Goal: Information Seeking & Learning: Learn about a topic

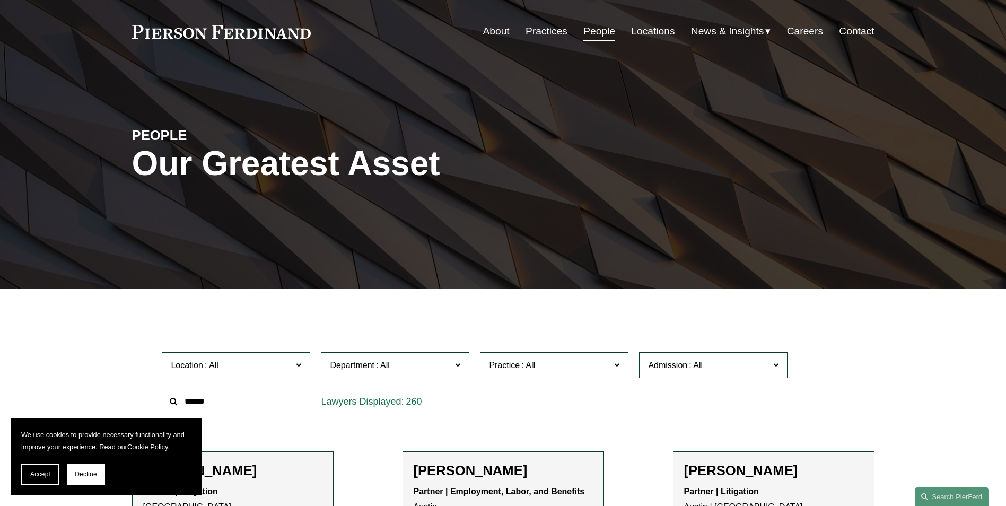
scroll to position [53, 0]
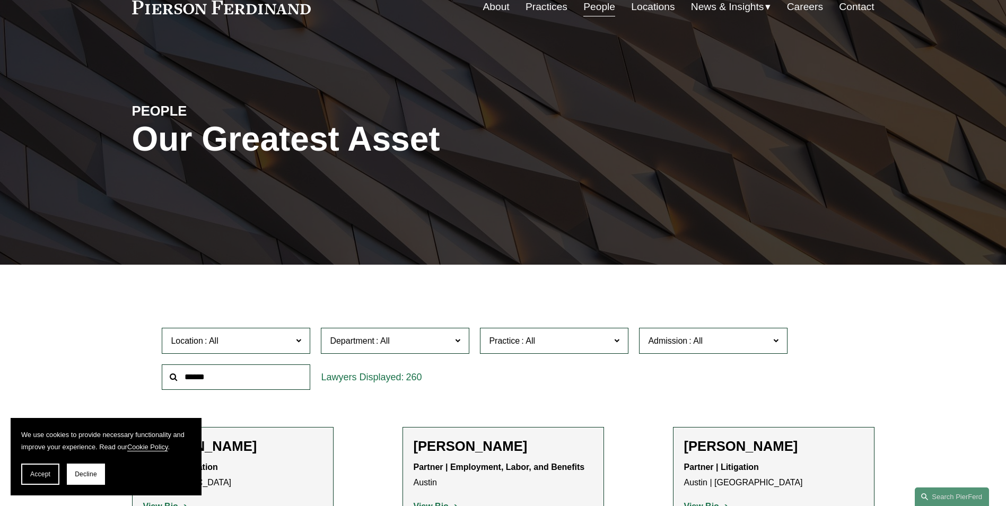
click at [217, 378] on input "text" at bounding box center [236, 377] width 149 height 26
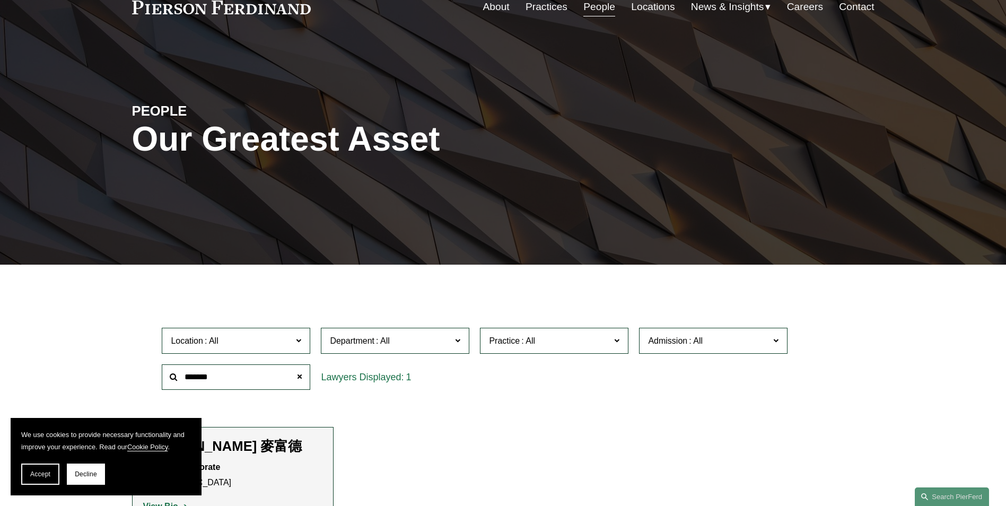
scroll to position [212, 0]
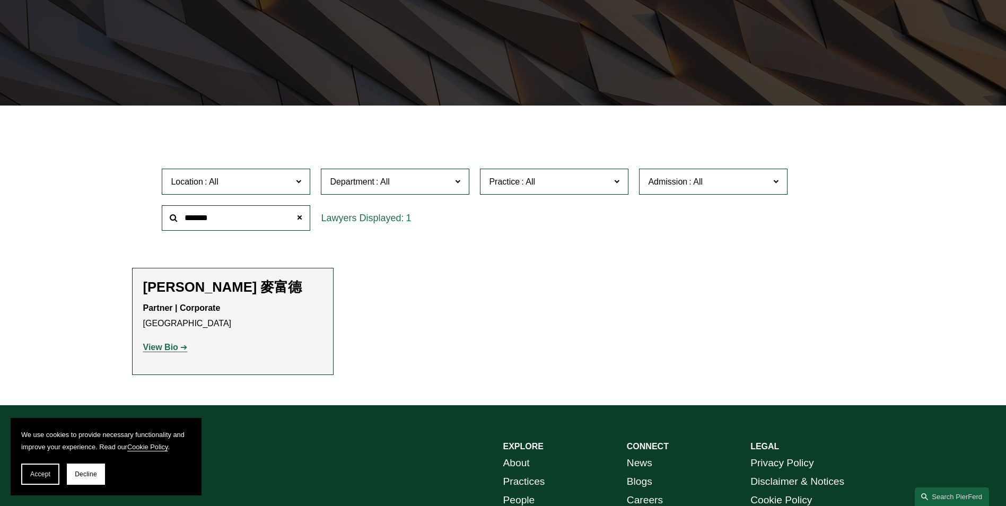
type input "*******"
click at [160, 350] on strong "View Bio" at bounding box center [160, 347] width 35 height 9
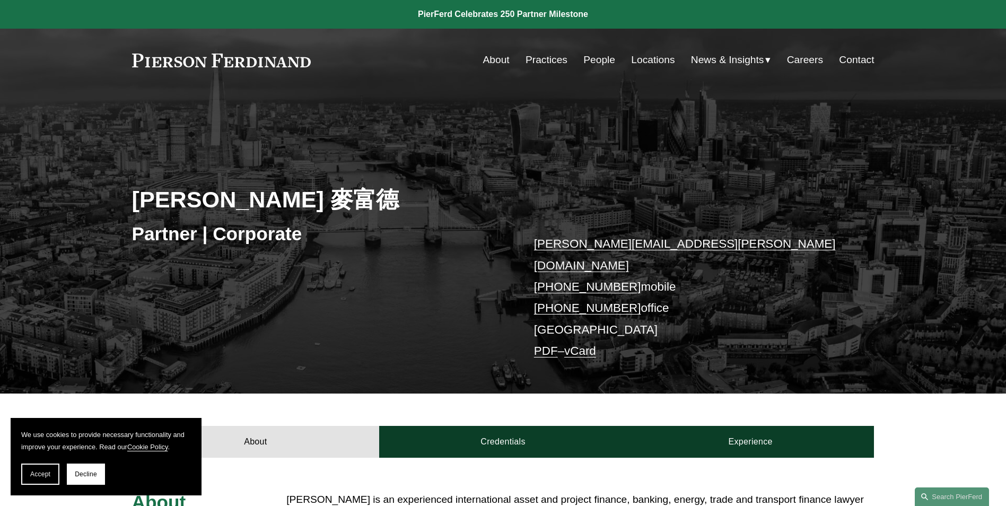
click at [595, 60] on link "People" at bounding box center [599, 60] width 32 height 20
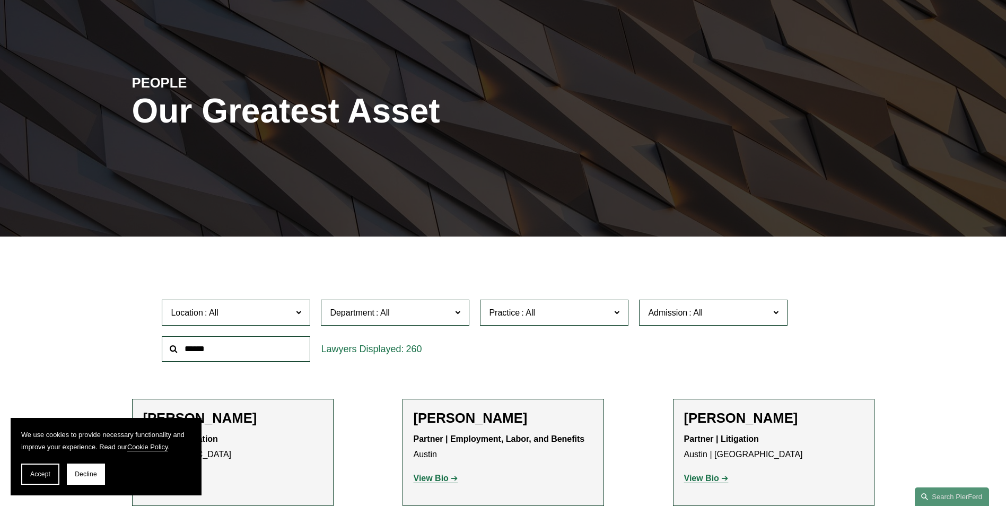
scroll to position [159, 0]
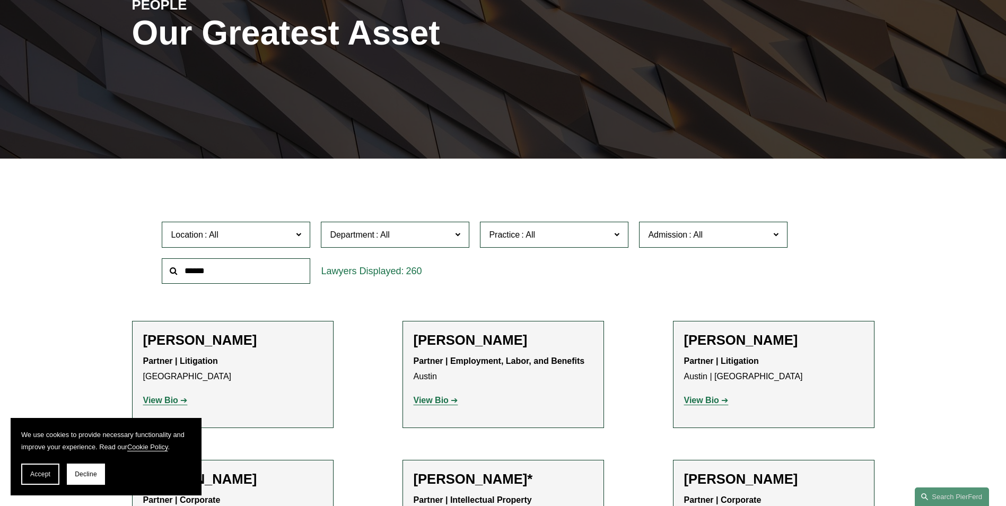
click at [722, 338] on h2 "[PERSON_NAME]" at bounding box center [773, 340] width 179 height 16
click at [692, 397] on strong "View Bio" at bounding box center [701, 400] width 35 height 9
click at [167, 396] on p "View Bio" at bounding box center [232, 400] width 179 height 15
click at [165, 398] on strong "View Bio" at bounding box center [160, 400] width 35 height 9
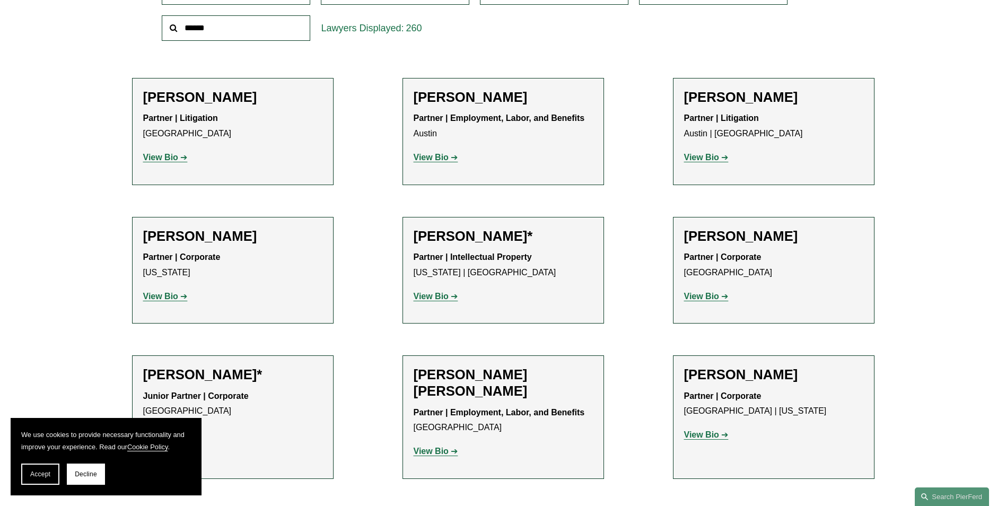
scroll to position [424, 0]
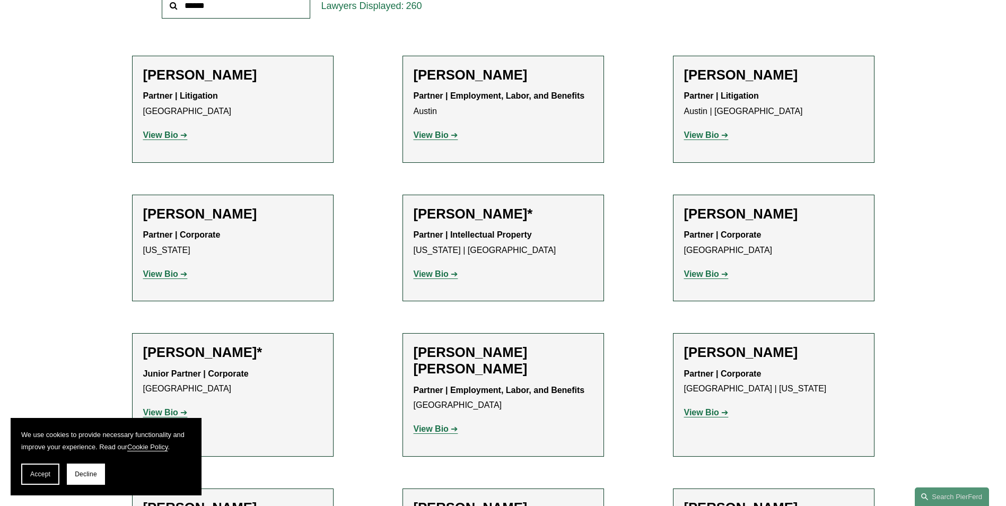
click at [450, 229] on p "Partner | Intellectual Property New York | Boston" at bounding box center [503, 243] width 179 height 31
click at [428, 273] on strong "View Bio" at bounding box center [431, 273] width 35 height 9
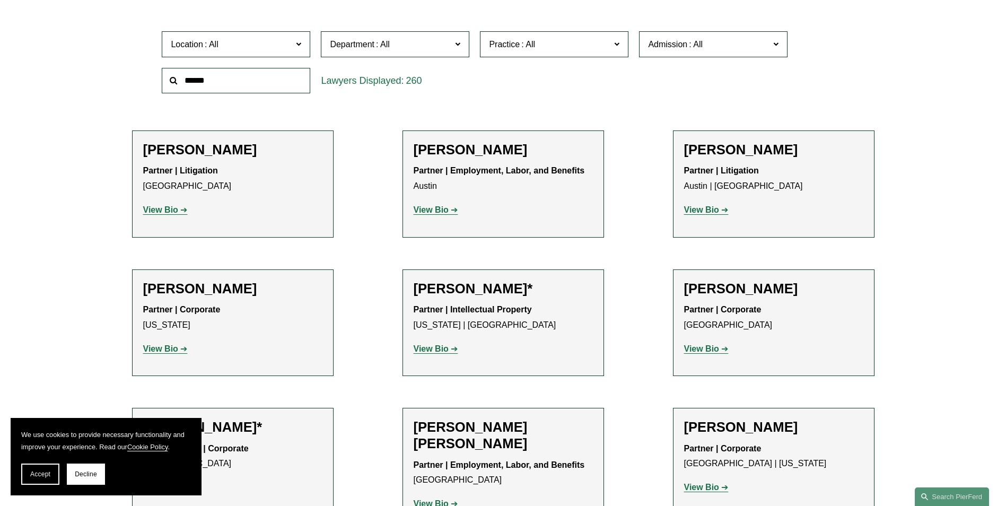
scroll to position [371, 0]
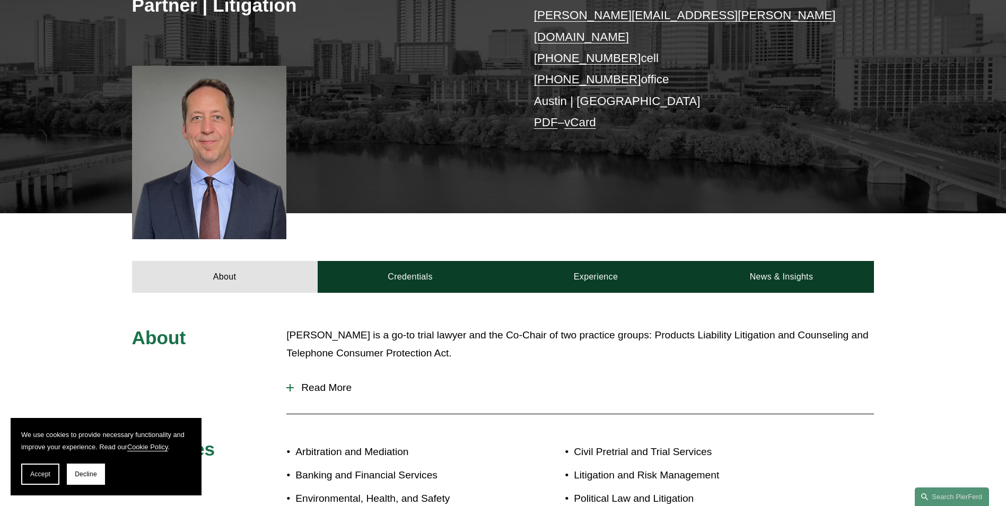
scroll to position [212, 0]
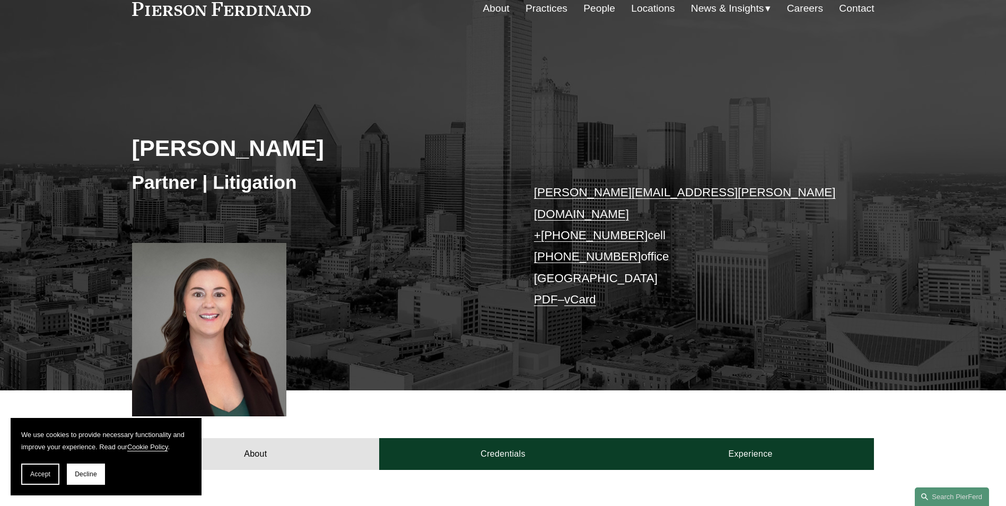
scroll to position [106, 0]
